Goal: Complete application form: Complete application form

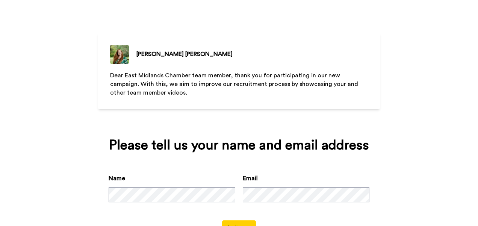
scroll to position [30, 0]
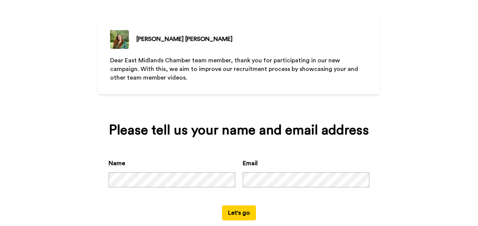
click at [240, 208] on button "Let's go" at bounding box center [239, 213] width 34 height 15
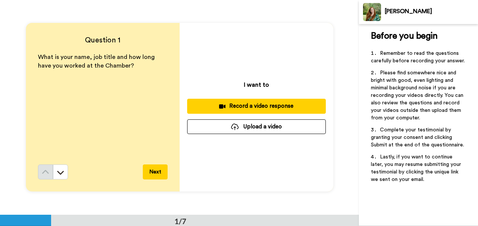
click at [260, 103] on div "Record a video response" at bounding box center [256, 106] width 127 height 8
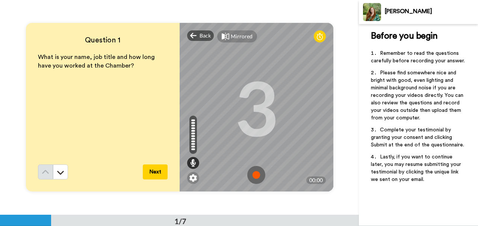
click at [254, 174] on img at bounding box center [256, 175] width 18 height 18
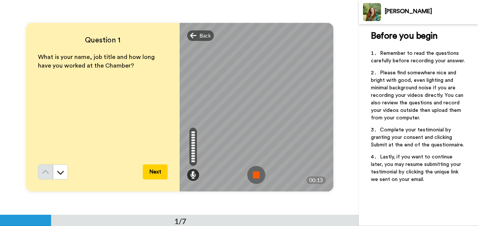
click at [254, 174] on img at bounding box center [256, 175] width 18 height 18
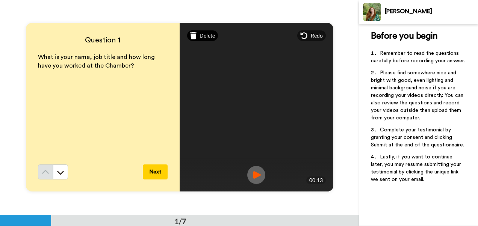
click at [205, 34] on span "Delete" at bounding box center [207, 36] width 15 height 8
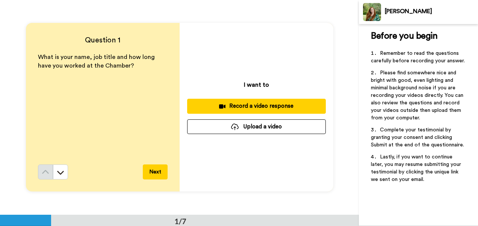
click at [261, 108] on div "Record a video response" at bounding box center [256, 106] width 127 height 8
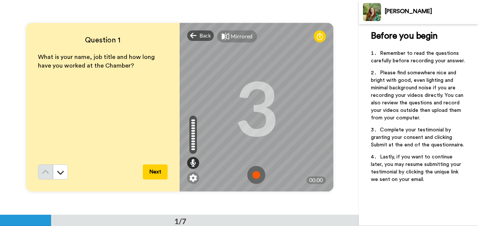
click at [254, 172] on img at bounding box center [256, 175] width 18 height 18
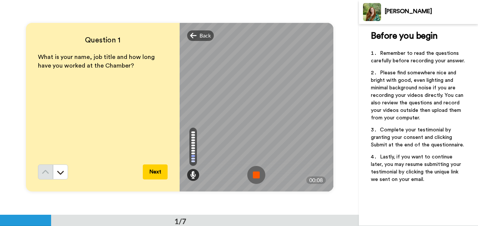
click at [254, 172] on img at bounding box center [256, 175] width 18 height 18
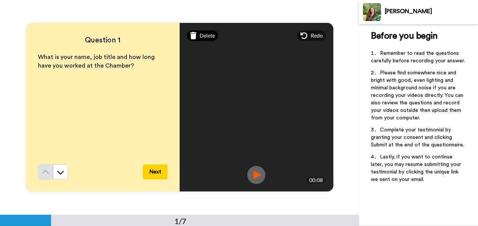
click at [200, 35] on span "Delete" at bounding box center [207, 36] width 15 height 8
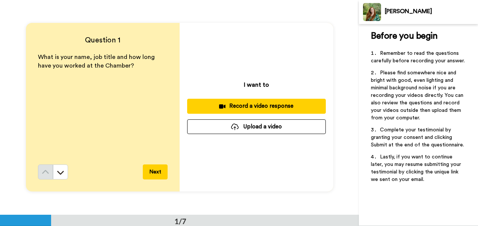
click at [248, 105] on div "Record a video response" at bounding box center [256, 106] width 127 height 8
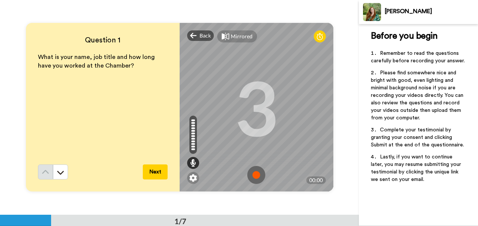
click at [254, 174] on img at bounding box center [256, 175] width 18 height 18
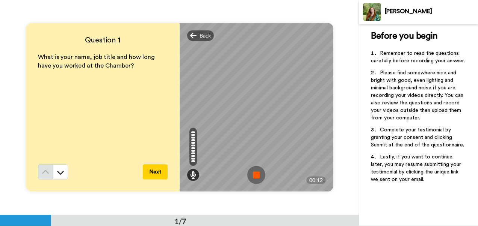
click at [254, 174] on img at bounding box center [256, 175] width 18 height 18
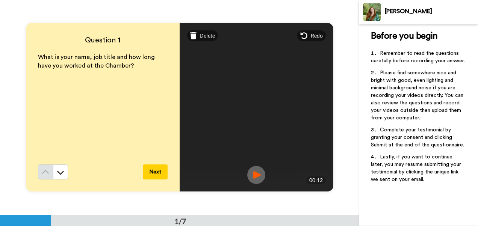
click at [254, 174] on img at bounding box center [256, 175] width 18 height 18
click at [203, 35] on span "Delete" at bounding box center [207, 36] width 15 height 8
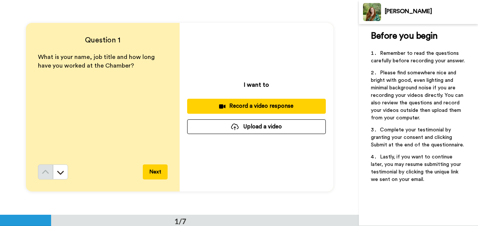
click at [268, 106] on div "Record a video response" at bounding box center [256, 106] width 127 height 8
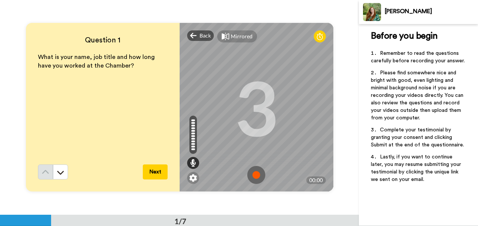
click at [255, 171] on img at bounding box center [256, 175] width 18 height 18
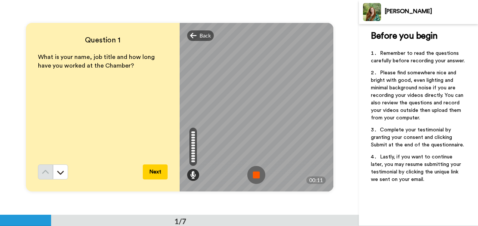
click at [255, 171] on img at bounding box center [256, 175] width 18 height 18
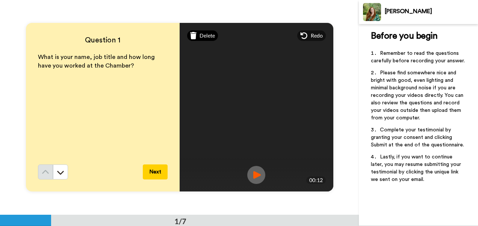
click at [204, 36] on span "Delete" at bounding box center [207, 36] width 15 height 8
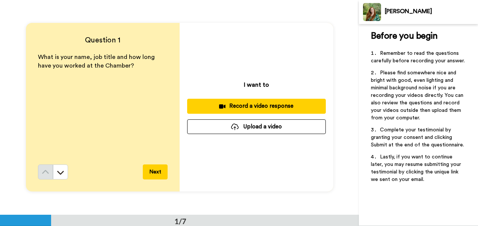
click at [252, 107] on div "Record a video response" at bounding box center [256, 106] width 127 height 8
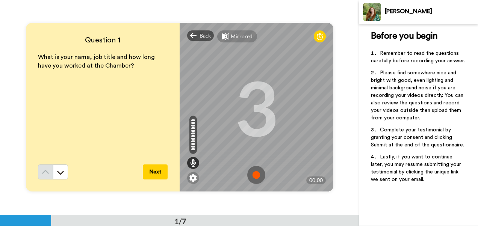
click at [256, 174] on img at bounding box center [256, 175] width 18 height 18
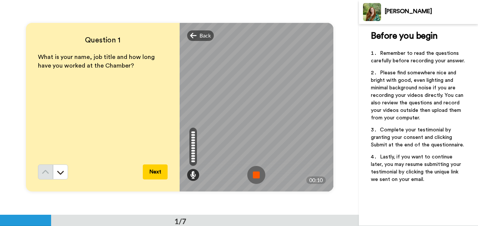
click at [256, 174] on img at bounding box center [256, 175] width 18 height 18
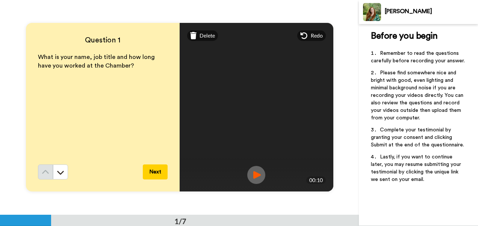
click at [156, 172] on button "Next" at bounding box center [155, 172] width 25 height 15
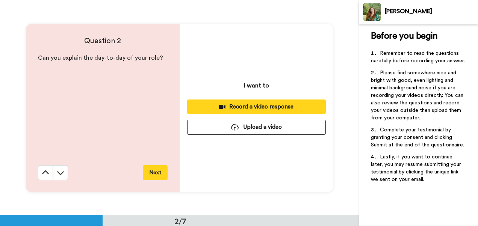
scroll to position [215, 0]
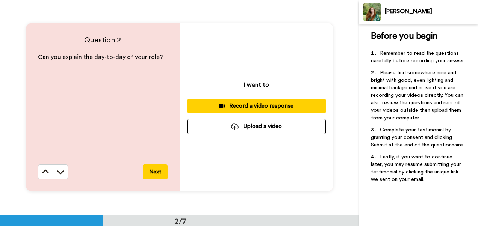
click at [156, 172] on button "Next" at bounding box center [155, 172] width 25 height 15
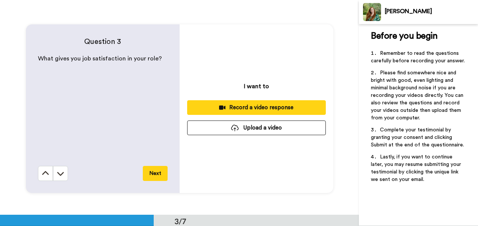
scroll to position [430, 0]
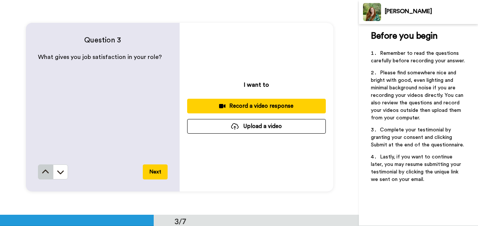
click at [39, 172] on button at bounding box center [45, 172] width 15 height 15
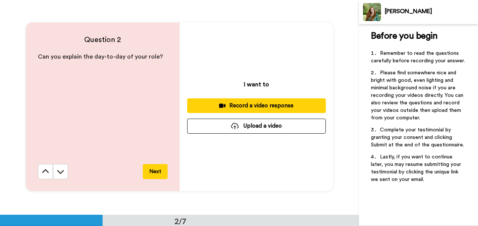
scroll to position [215, 0]
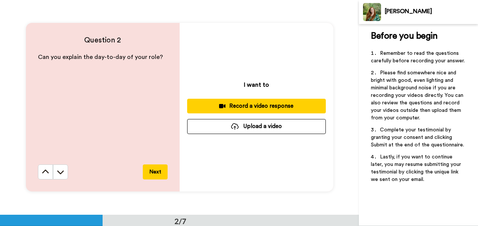
click at [263, 103] on div "Record a video response" at bounding box center [256, 106] width 127 height 8
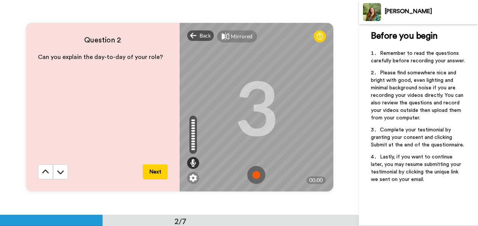
click at [252, 175] on img at bounding box center [256, 175] width 18 height 18
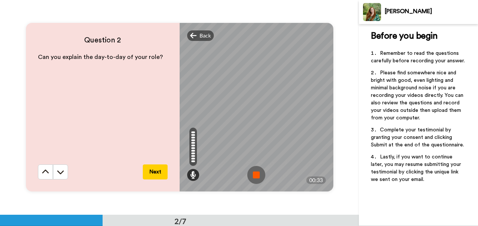
click at [252, 175] on img at bounding box center [256, 175] width 18 height 18
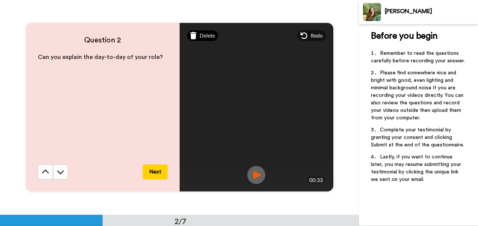
click at [201, 38] on span "Delete" at bounding box center [207, 36] width 15 height 8
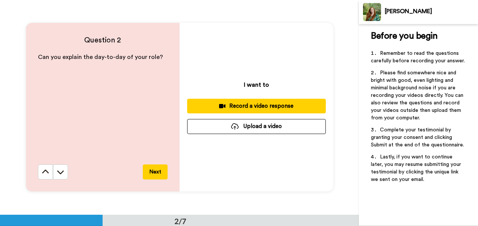
click at [248, 106] on div "Record a video response" at bounding box center [256, 106] width 127 height 8
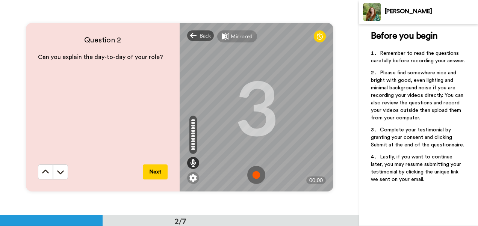
click at [255, 177] on img at bounding box center [256, 175] width 18 height 18
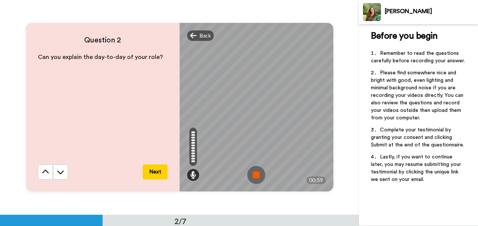
click at [255, 177] on img at bounding box center [256, 175] width 18 height 18
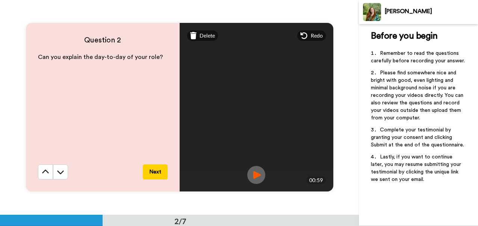
click at [156, 172] on button "Next" at bounding box center [155, 172] width 25 height 15
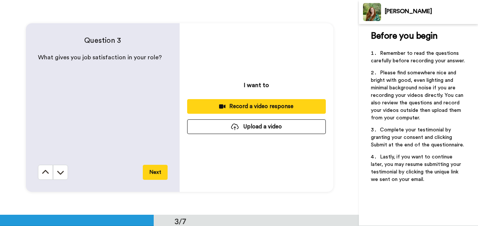
scroll to position [430, 0]
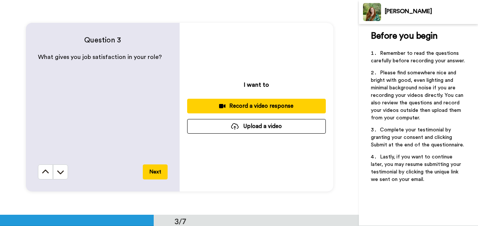
click at [250, 103] on div "Record a video response" at bounding box center [256, 106] width 127 height 8
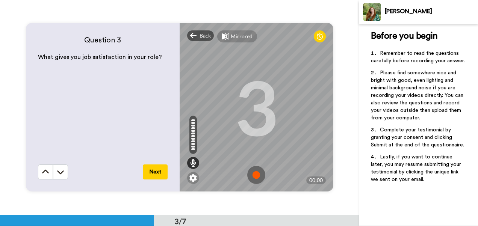
click at [258, 172] on img at bounding box center [256, 175] width 18 height 18
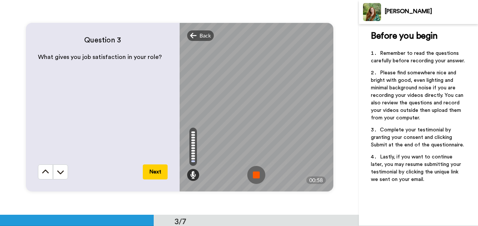
click at [258, 172] on img at bounding box center [256, 175] width 18 height 18
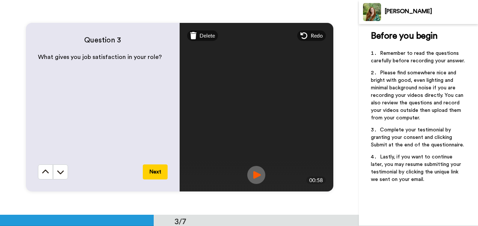
click at [154, 172] on button "Next" at bounding box center [155, 172] width 25 height 15
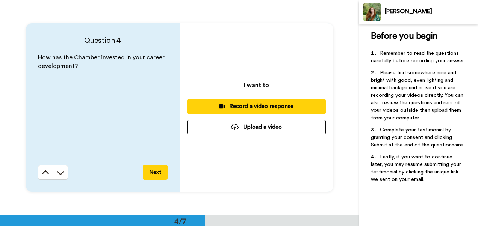
scroll to position [644, 0]
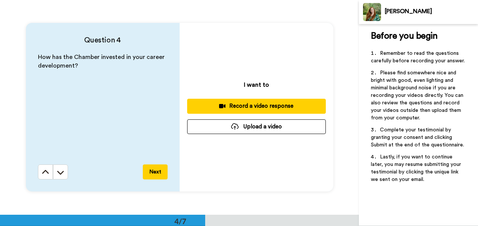
click at [154, 172] on button "Next" at bounding box center [155, 172] width 25 height 15
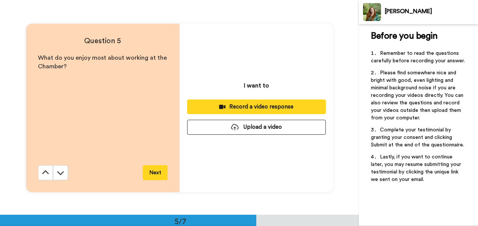
scroll to position [859, 0]
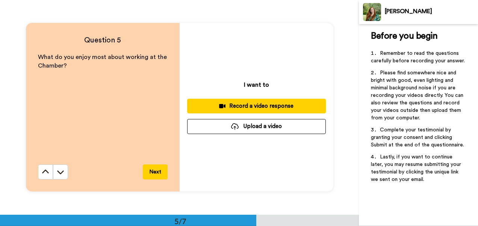
click at [248, 107] on div "Record a video response" at bounding box center [256, 106] width 127 height 8
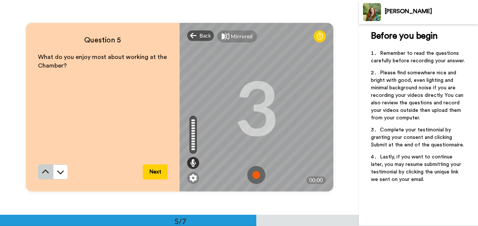
click at [44, 172] on icon at bounding box center [46, 172] width 8 height 8
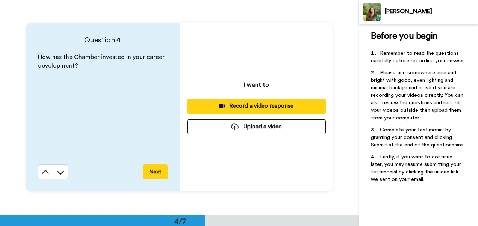
scroll to position [644, 0]
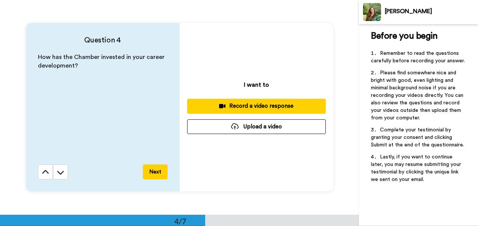
click at [232, 106] on div "Record a video response" at bounding box center [256, 106] width 127 height 8
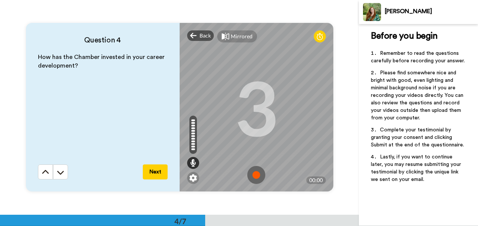
click at [255, 175] on img at bounding box center [256, 175] width 18 height 18
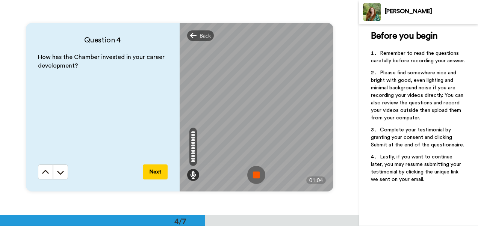
click at [255, 175] on img at bounding box center [256, 175] width 18 height 18
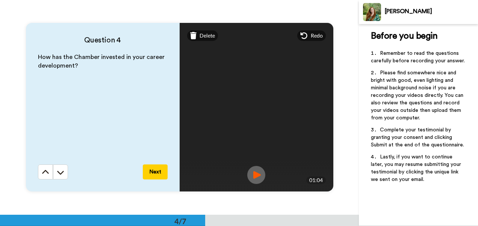
click at [154, 172] on button "Next" at bounding box center [155, 172] width 25 height 15
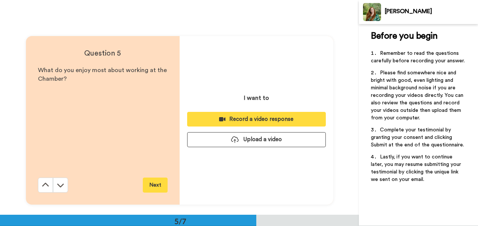
scroll to position [859, 0]
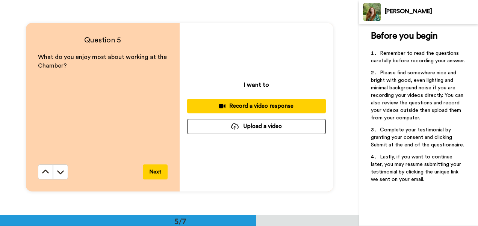
click at [265, 103] on div "Record a video response" at bounding box center [256, 106] width 127 height 8
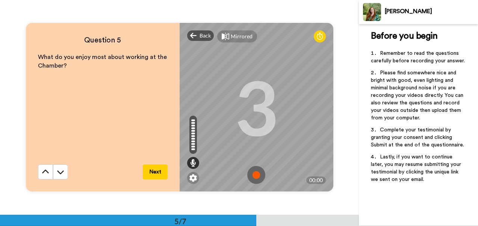
click at [256, 174] on img at bounding box center [256, 175] width 18 height 18
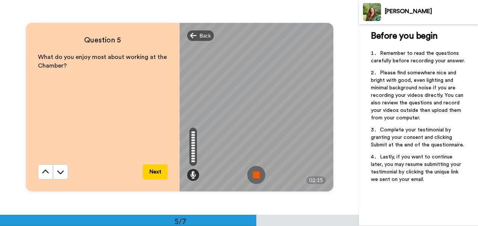
click at [256, 174] on img at bounding box center [256, 175] width 18 height 18
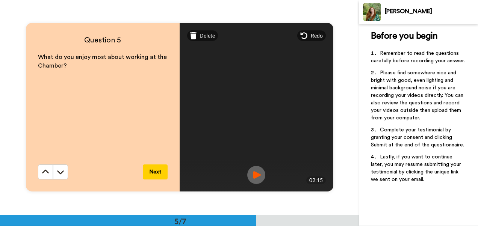
click at [156, 172] on button "Next" at bounding box center [155, 172] width 25 height 15
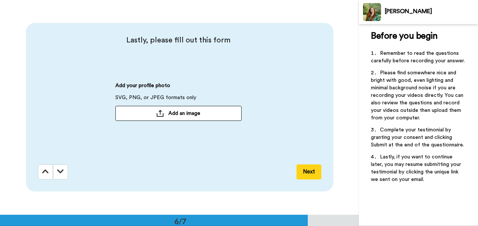
scroll to position [1074, 0]
click at [177, 110] on span "Add an image" at bounding box center [184, 113] width 32 height 8
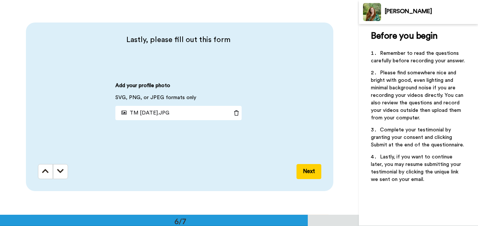
click at [308, 172] on button "Next" at bounding box center [308, 171] width 25 height 15
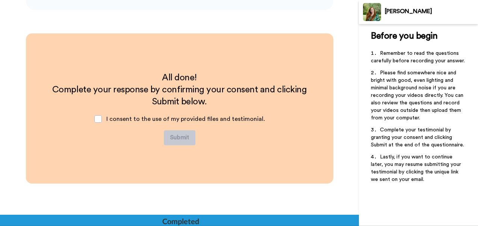
scroll to position [1256, 0]
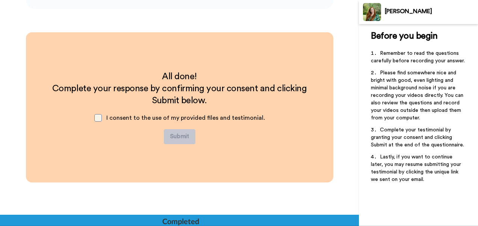
click at [98, 119] on span at bounding box center [98, 118] width 8 height 8
click at [178, 139] on button "Submit" at bounding box center [180, 136] width 32 height 15
